Goal: Information Seeking & Learning: Check status

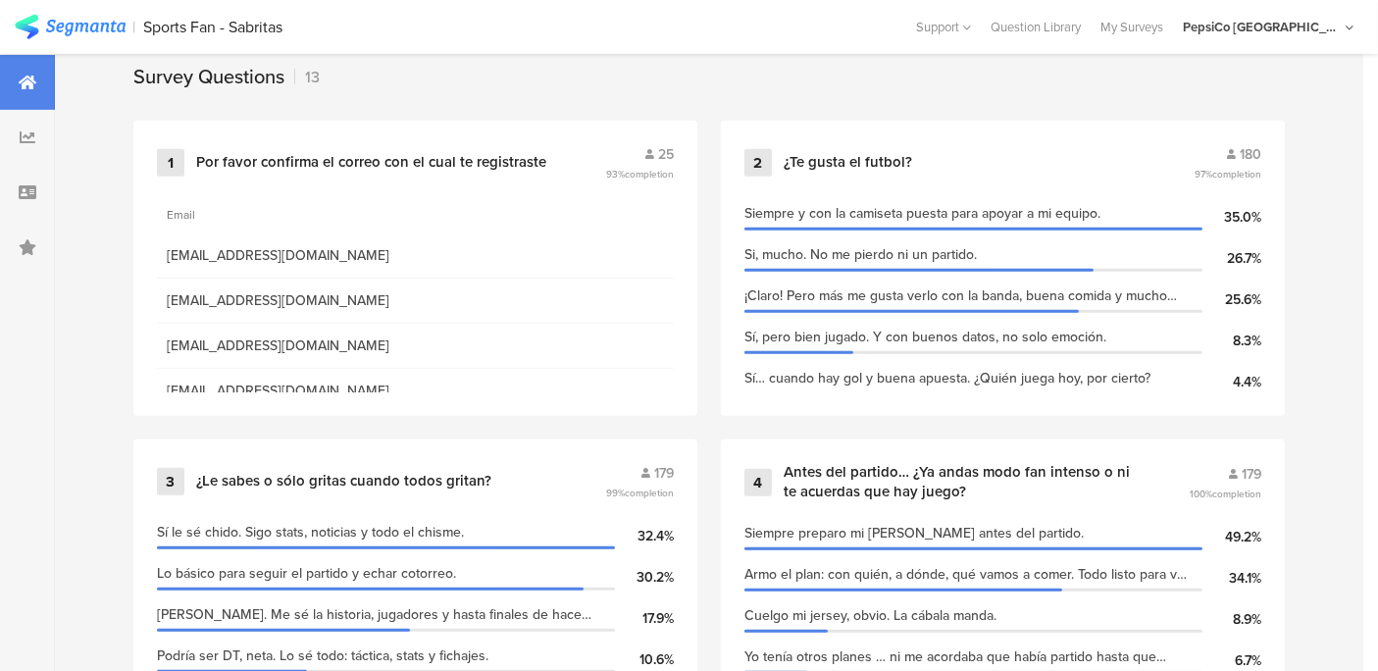
scroll to position [863, 0]
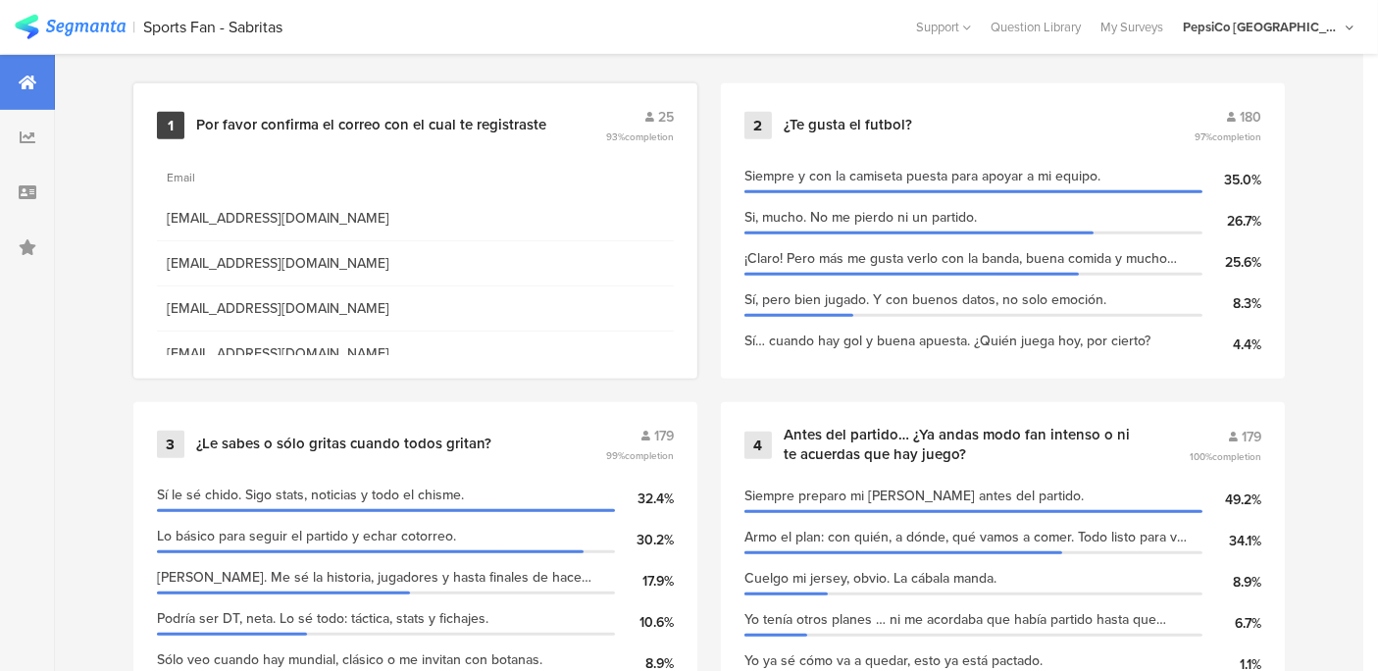
click at [389, 122] on div "Por favor confirma el correo con el cual te registraste" at bounding box center [371, 126] width 350 height 20
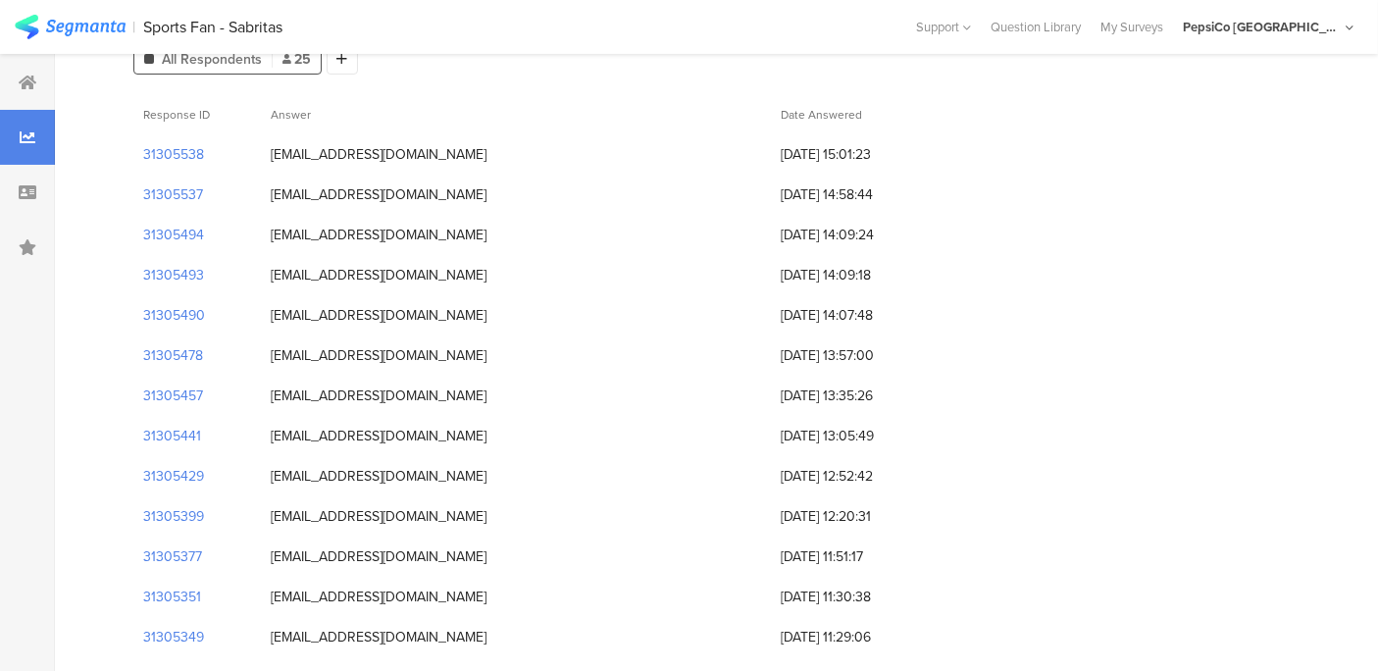
scroll to position [39, 0]
